Goal: Task Accomplishment & Management: Manage account settings

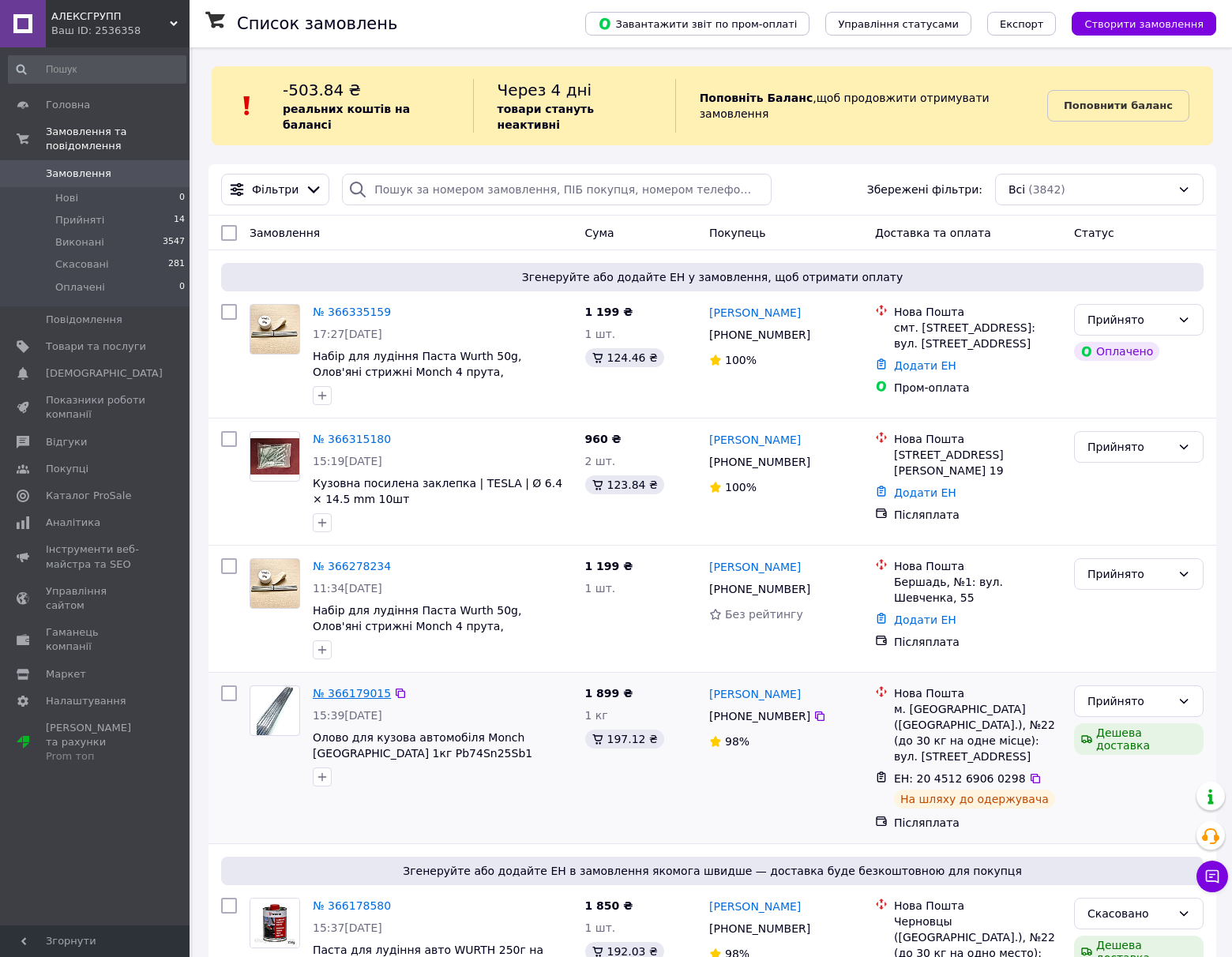
click at [343, 687] on link "№ 366179015" at bounding box center [351, 693] width 78 height 12
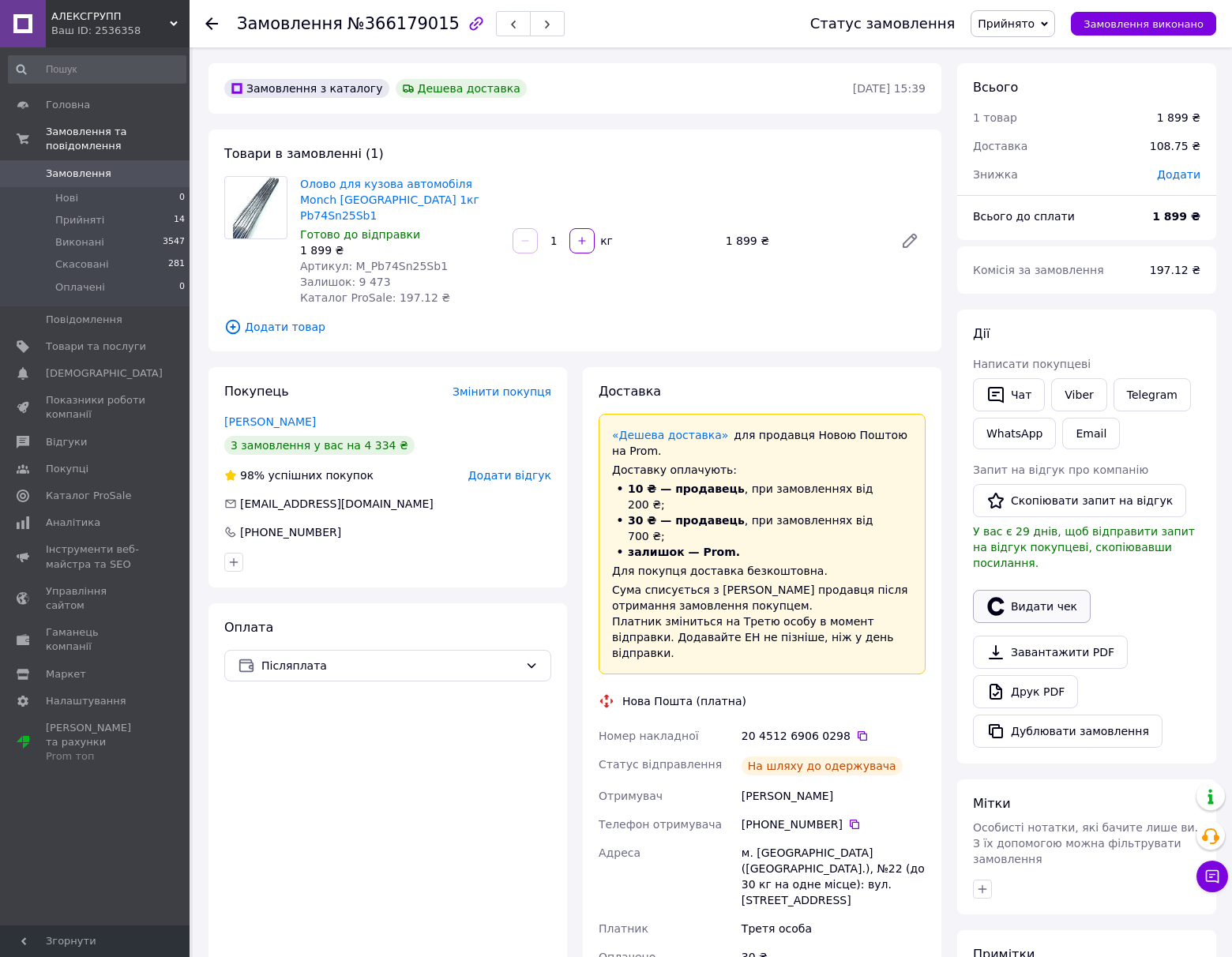
click at [1030, 597] on button "Видати чек" at bounding box center [1031, 606] width 118 height 33
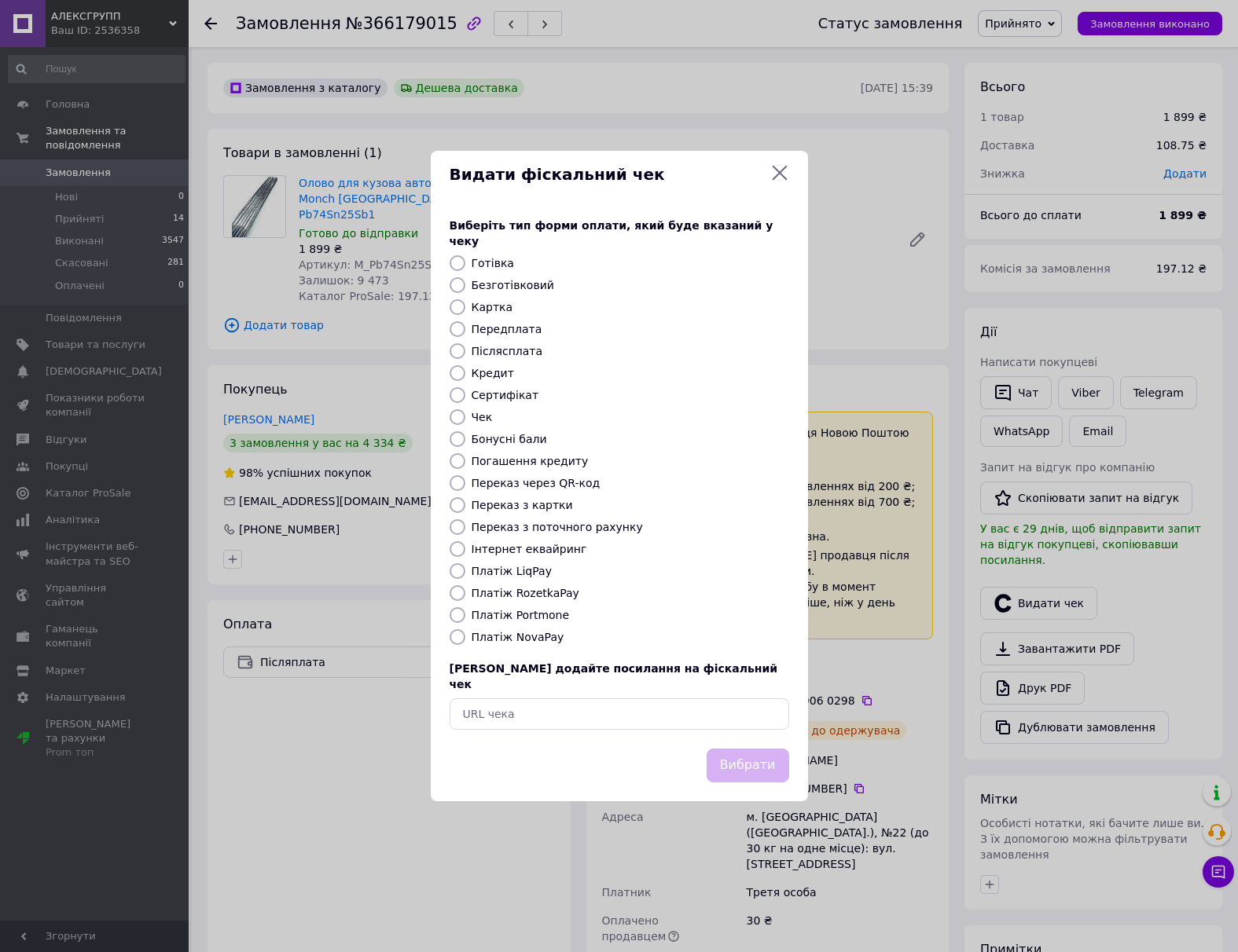
click at [474, 638] on label "Платіж NovaPay" at bounding box center [517, 637] width 93 height 12
click at [465, 638] on input "Платіж NovaPay" at bounding box center [457, 637] width 16 height 16
radio input "true"
click at [746, 753] on button "Вибрати" at bounding box center [748, 765] width 83 height 34
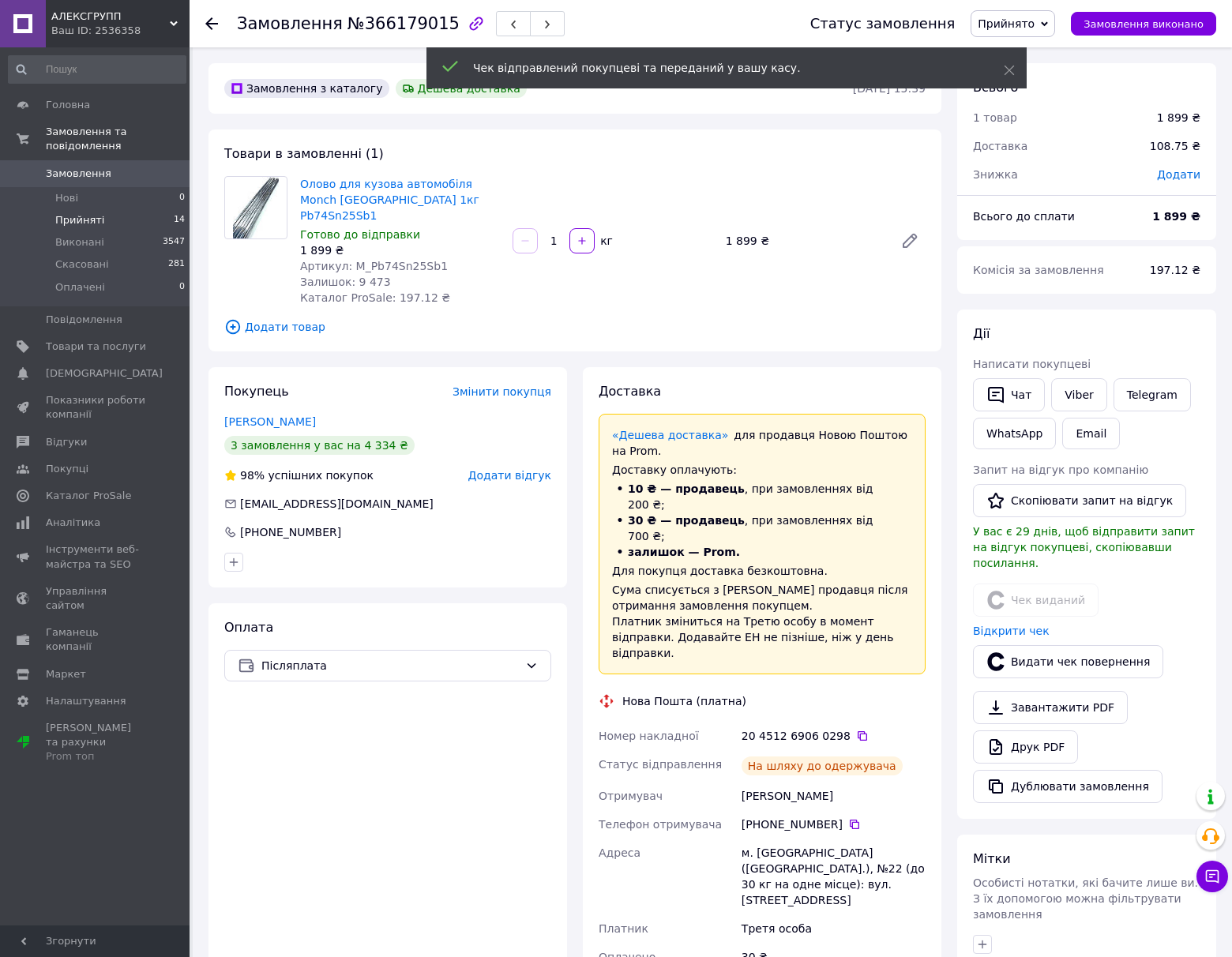
click at [100, 225] on span "Прийняті" at bounding box center [80, 220] width 49 height 14
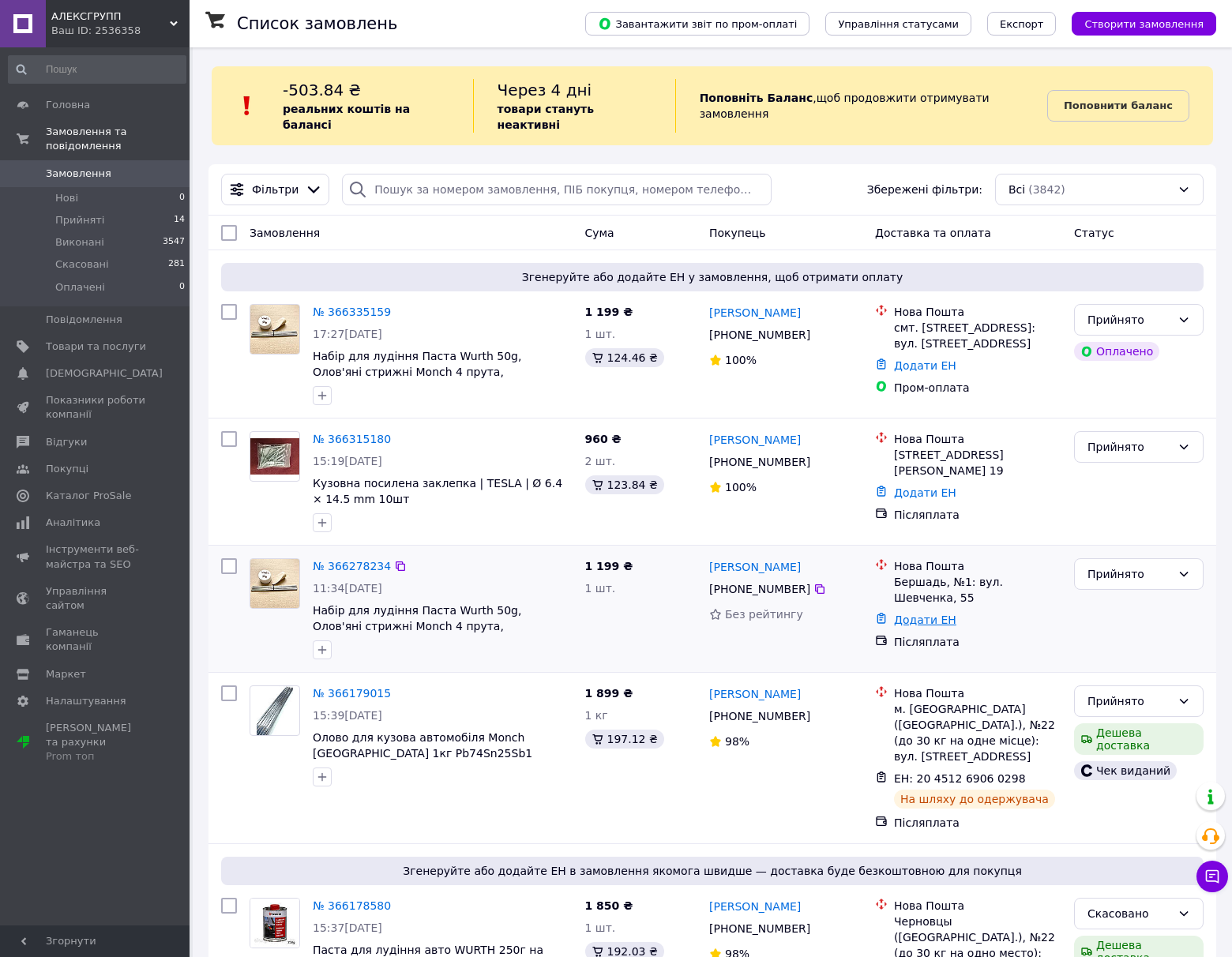
click at [937, 614] on link "Додати ЕН" at bounding box center [925, 620] width 63 height 12
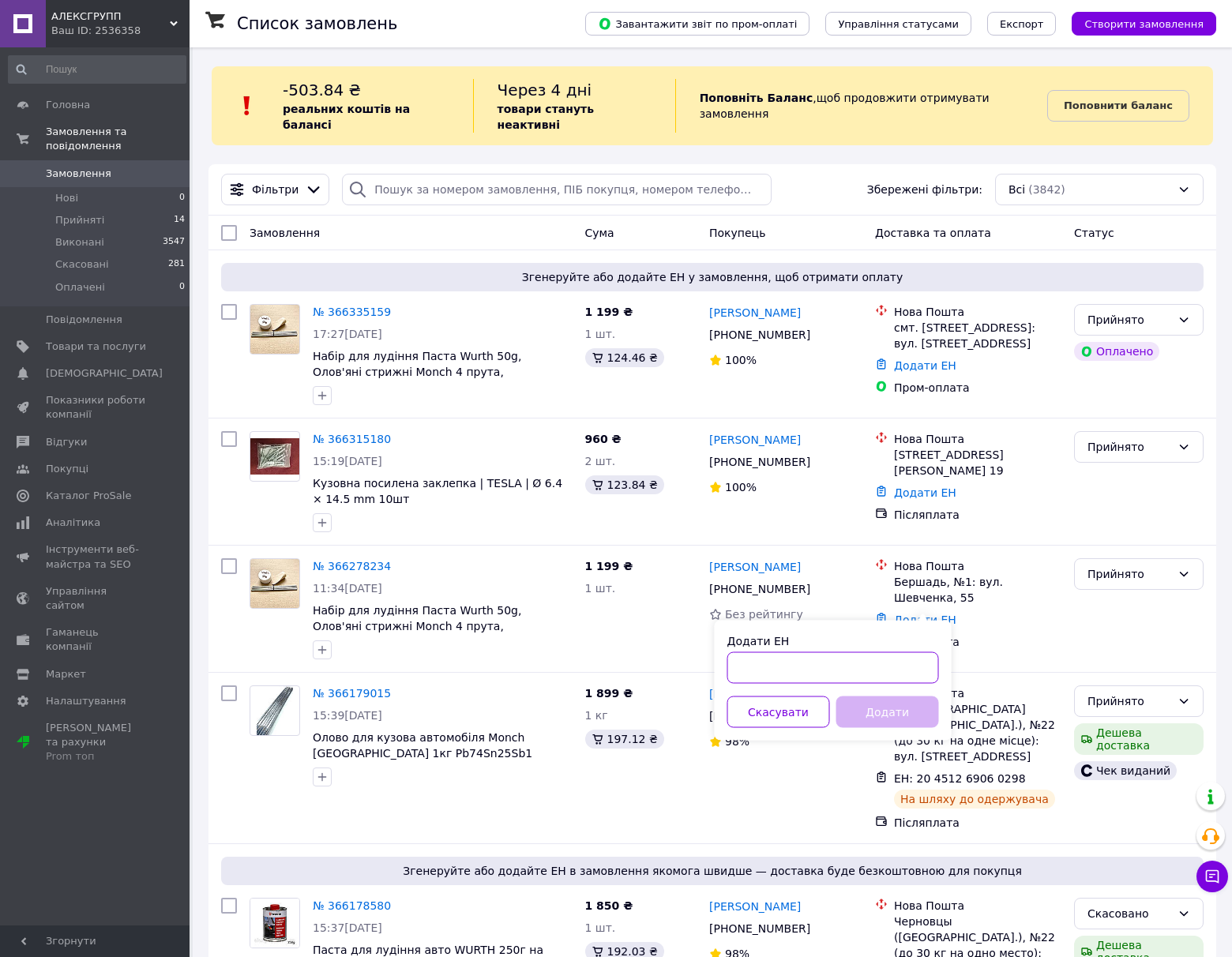
click at [800, 662] on input "Додати ЕН" at bounding box center [833, 668] width 212 height 31
paste input "20451269061229"
type input "20451269061229"
click at [861, 712] on button "Додати" at bounding box center [887, 712] width 103 height 31
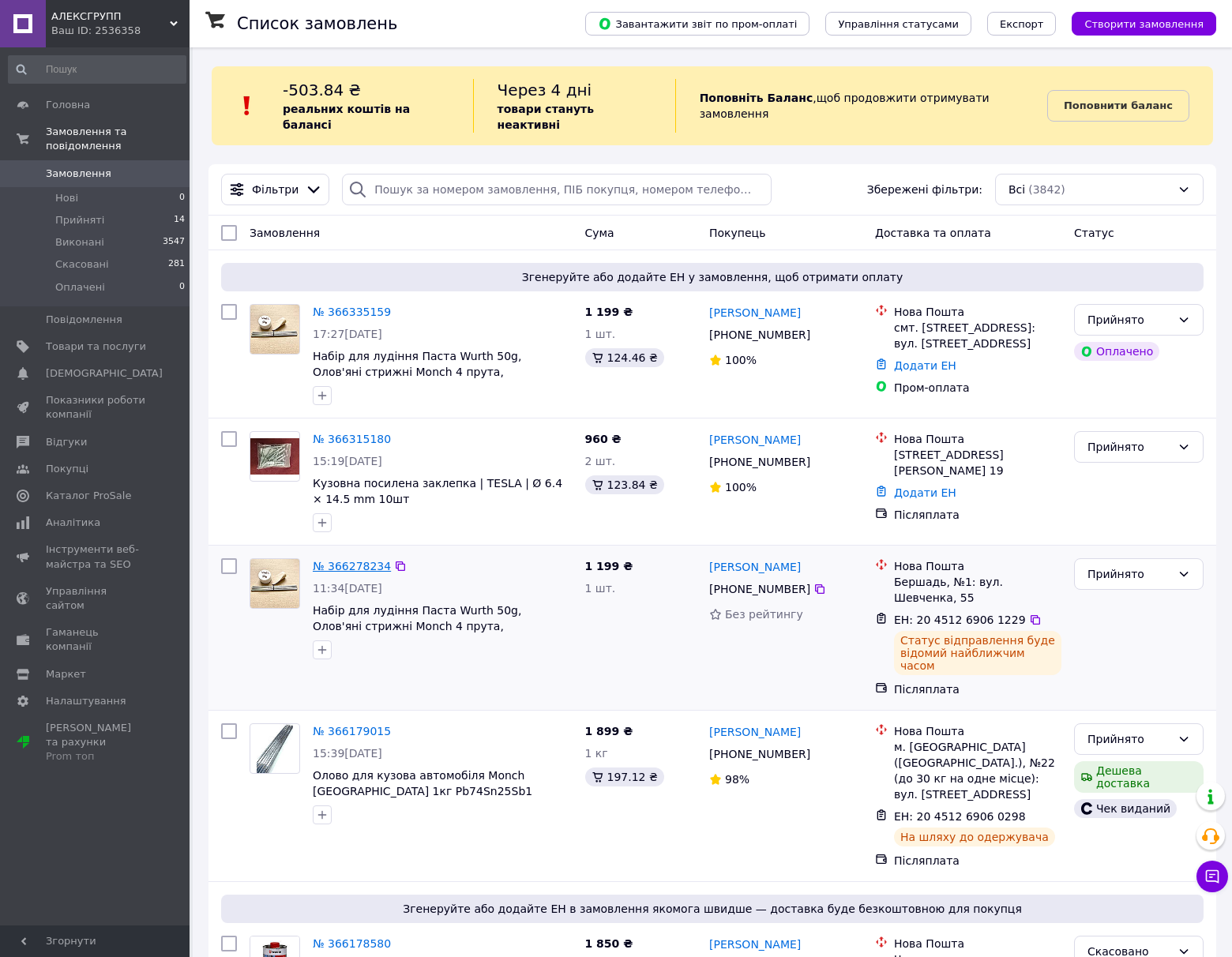
click at [329, 560] on link "№ 366278234" at bounding box center [351, 565] width 78 height 12
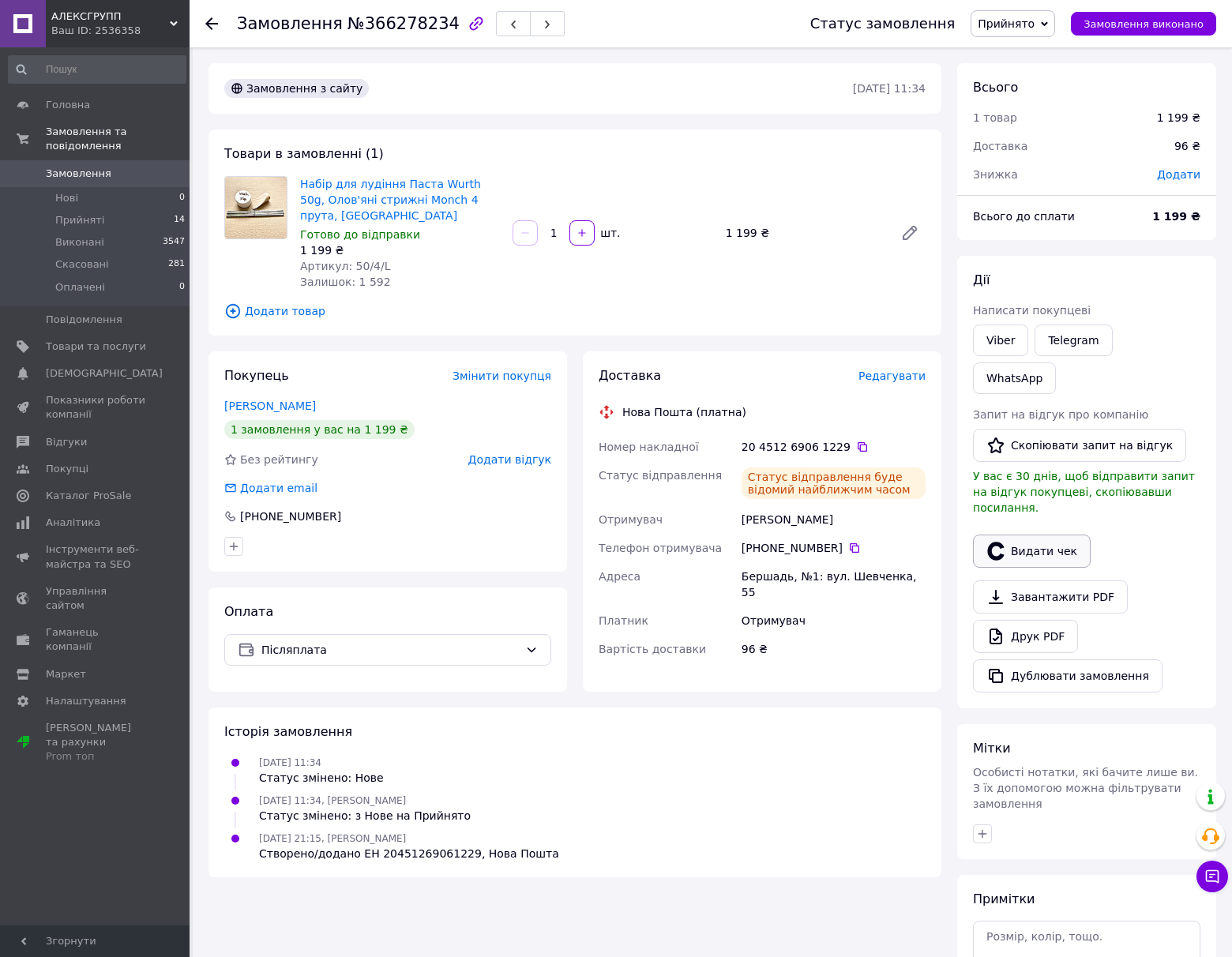
click at [1037, 535] on button "Видати чек" at bounding box center [1031, 551] width 118 height 33
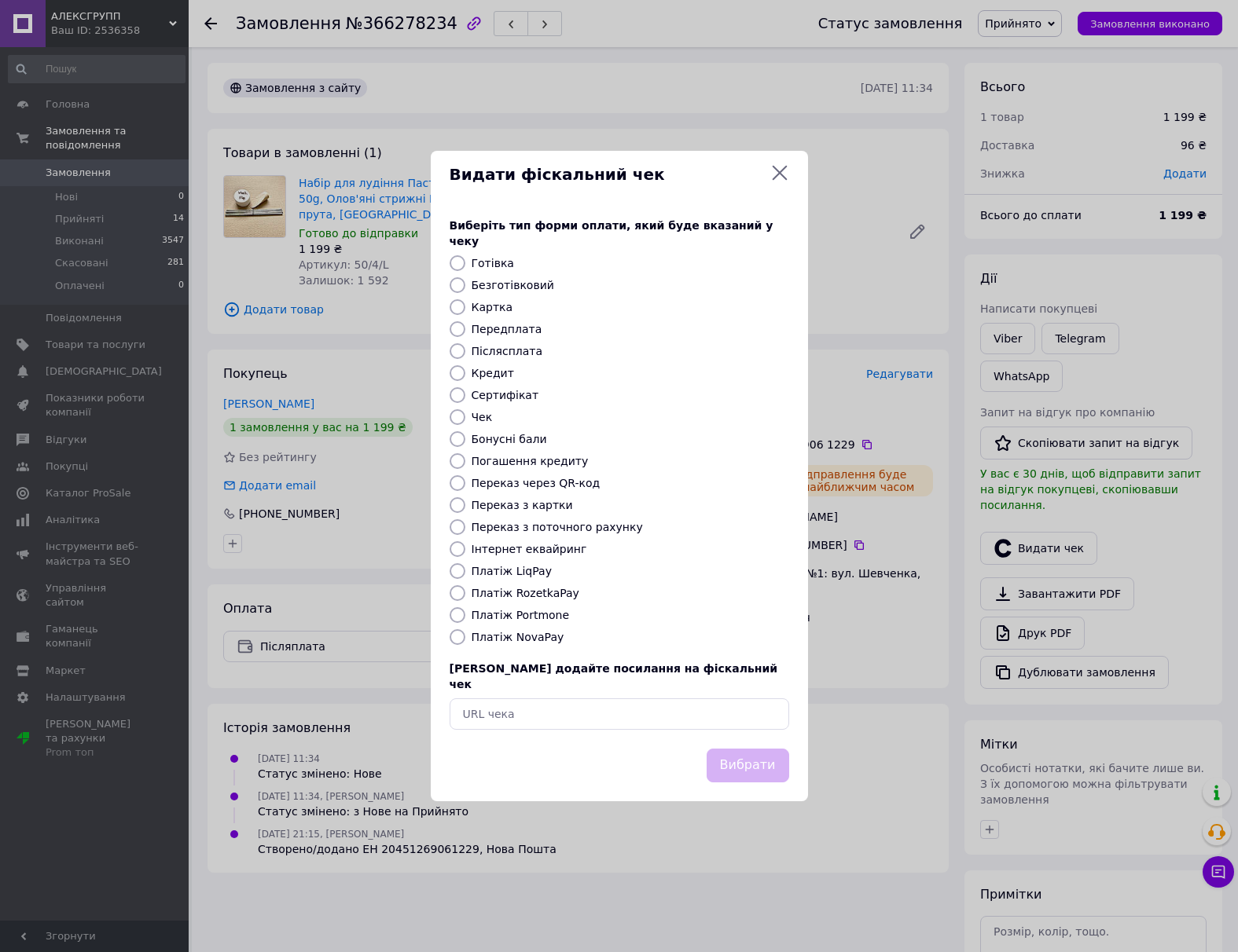
click at [500, 634] on label "Платіж NovaPay" at bounding box center [517, 637] width 93 height 12
click at [465, 634] on input "Платіж NovaPay" at bounding box center [457, 637] width 16 height 16
radio input "true"
click at [761, 749] on button "Вибрати" at bounding box center [748, 765] width 83 height 34
